Goal: Task Accomplishment & Management: Manage account settings

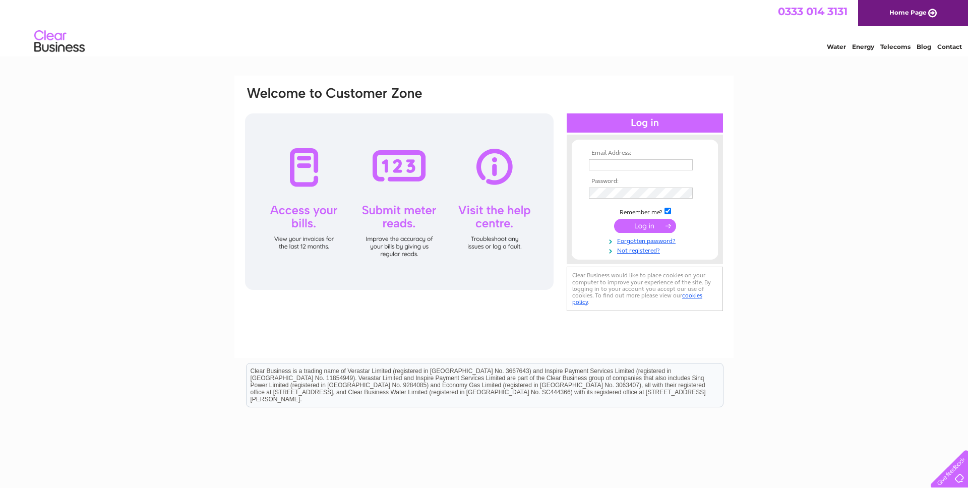
type input "admin@yourecofuture.com"
drag, startPoint x: 632, startPoint y: 221, endPoint x: 541, endPoint y: 224, distance: 90.8
click at [625, 221] on input "submit" at bounding box center [645, 226] width 62 height 14
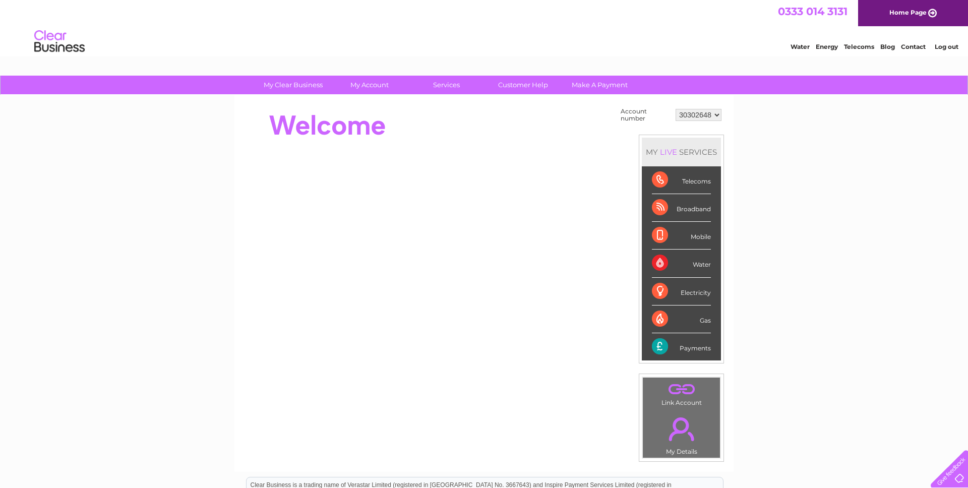
click at [697, 348] on div "Payments" at bounding box center [681, 346] width 59 height 27
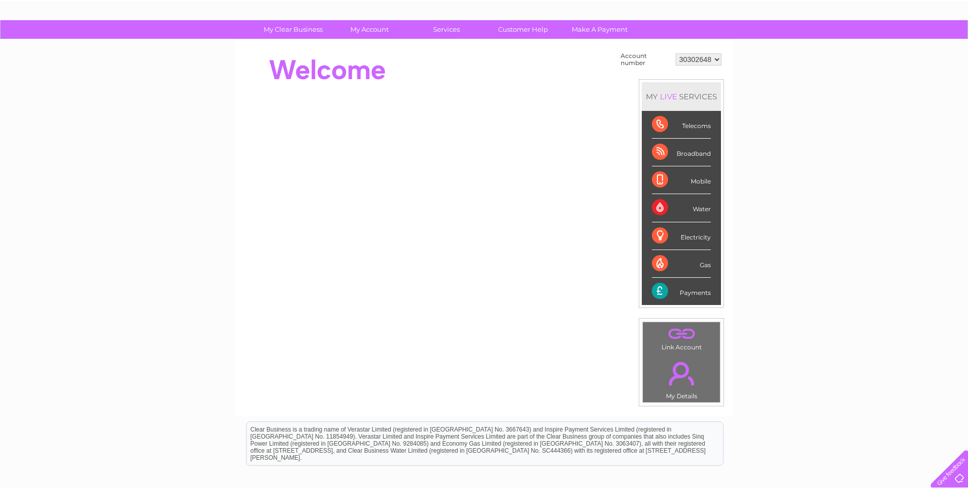
scroll to position [63, 0]
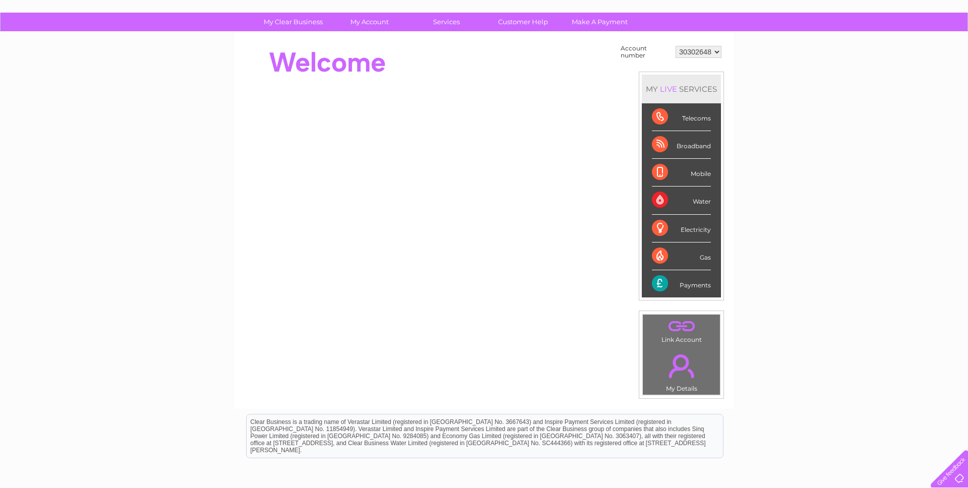
click at [678, 370] on link "." at bounding box center [681, 365] width 72 height 35
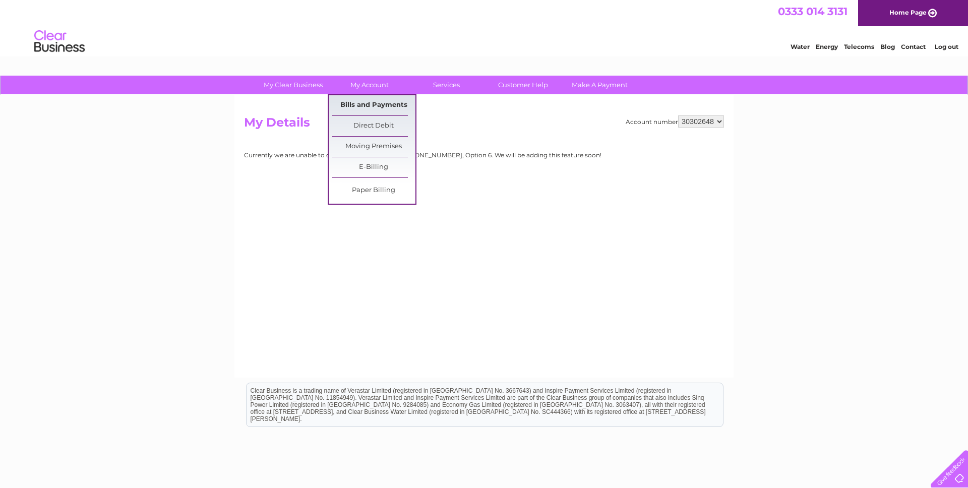
click at [365, 97] on link "Bills and Payments" at bounding box center [373, 105] width 83 height 20
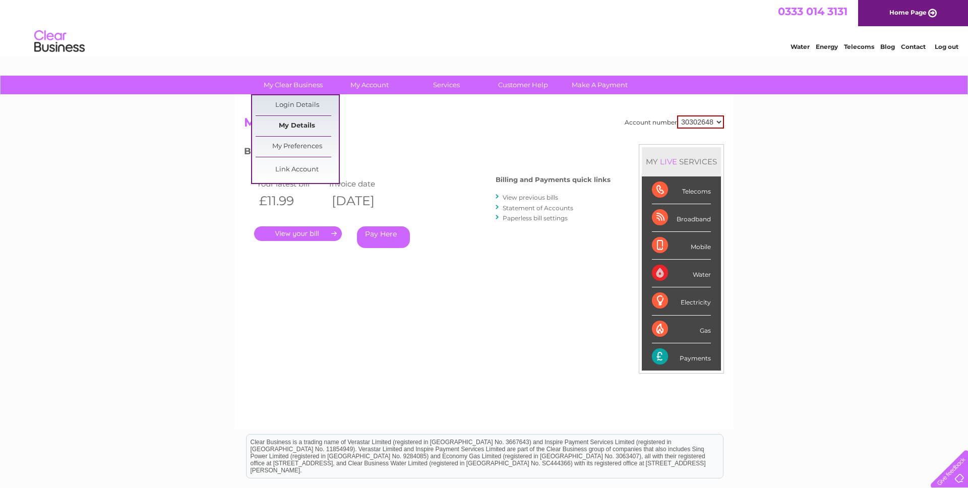
click at [276, 122] on link "My Details" at bounding box center [297, 126] width 83 height 20
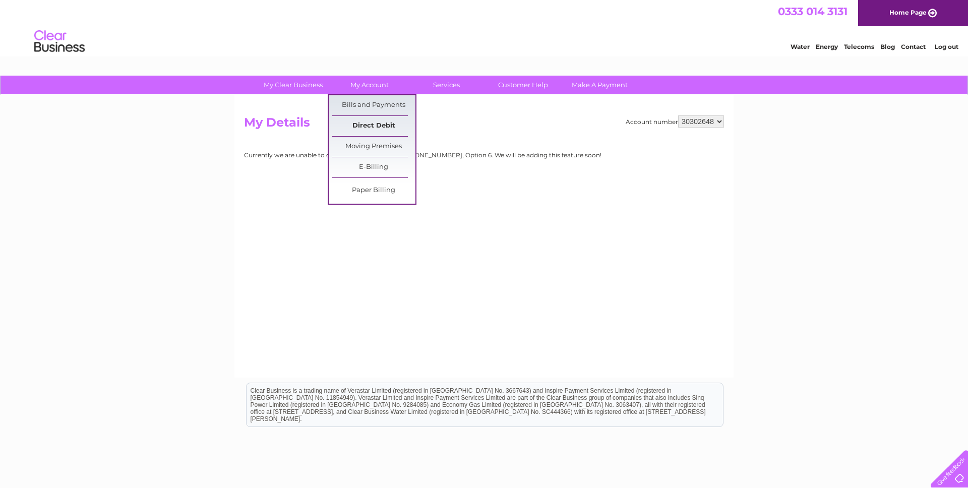
click at [362, 131] on link "Direct Debit" at bounding box center [373, 126] width 83 height 20
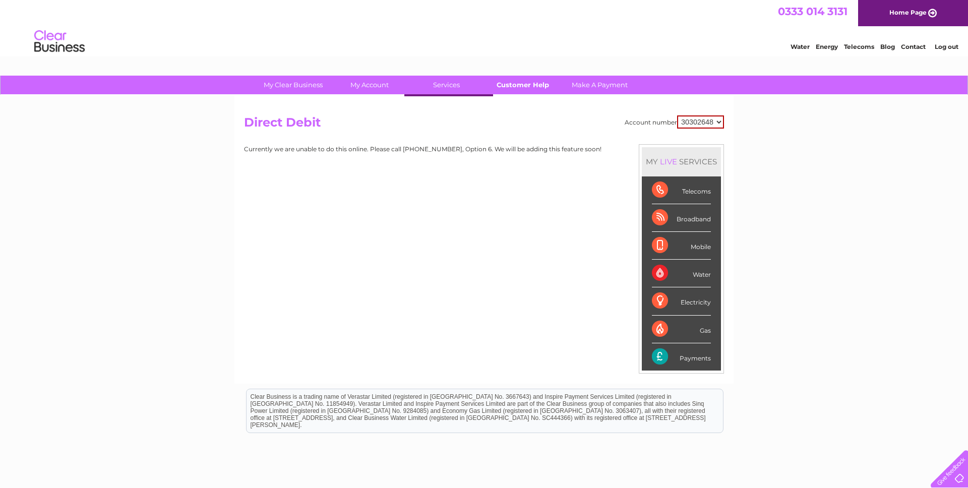
click at [499, 86] on link "Customer Help" at bounding box center [522, 85] width 83 height 19
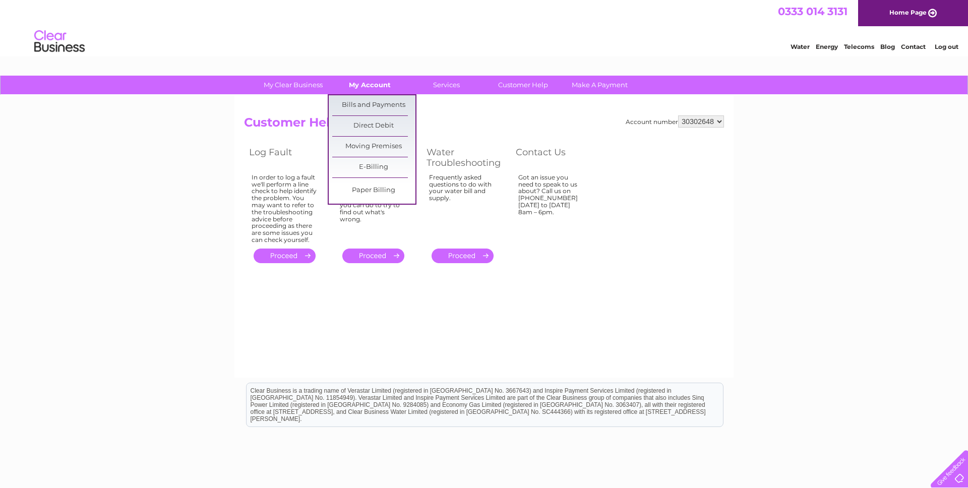
click at [382, 86] on link "My Account" at bounding box center [369, 85] width 83 height 19
